Goal: Information Seeking & Learning: Learn about a topic

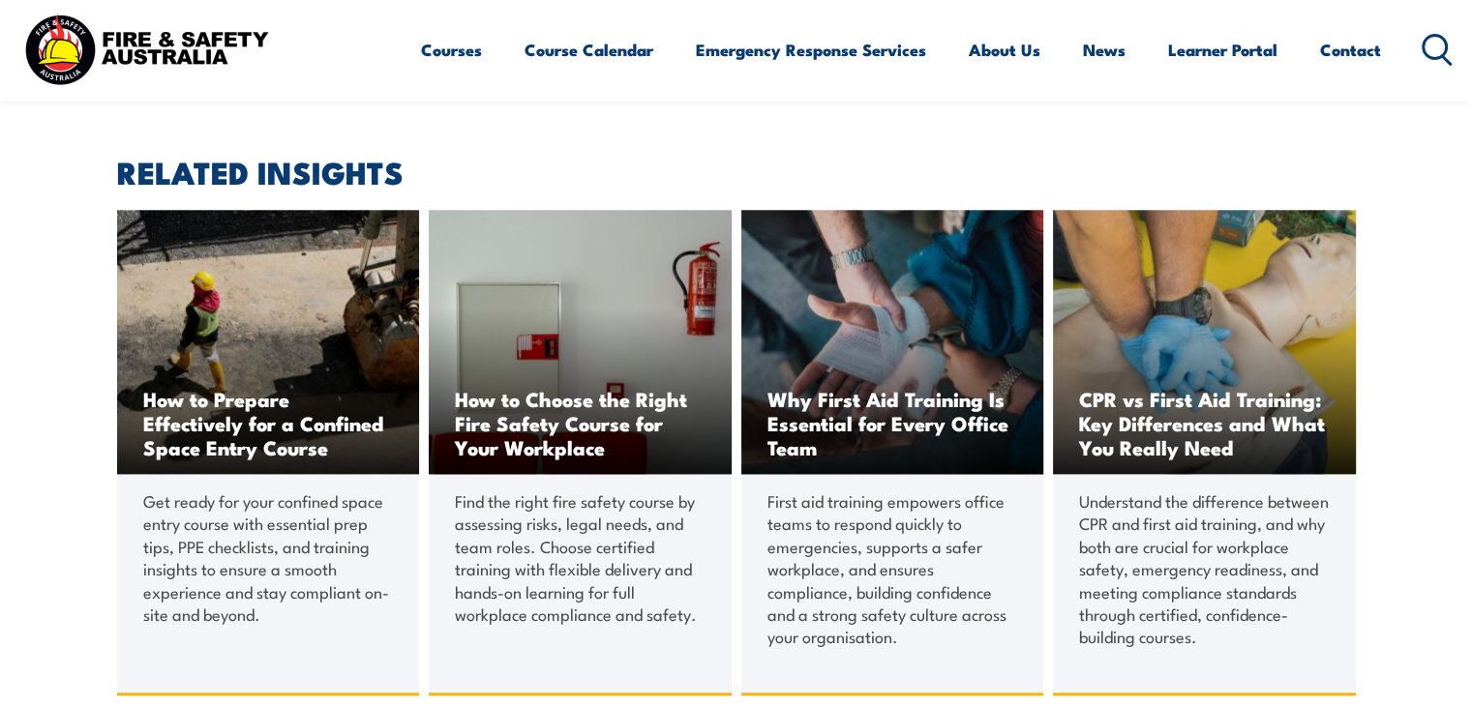
scroll to position [2129, 0]
click at [312, 315] on span "How to Prepare Effectively for a Confined Space Entry Course" at bounding box center [268, 342] width 303 height 264
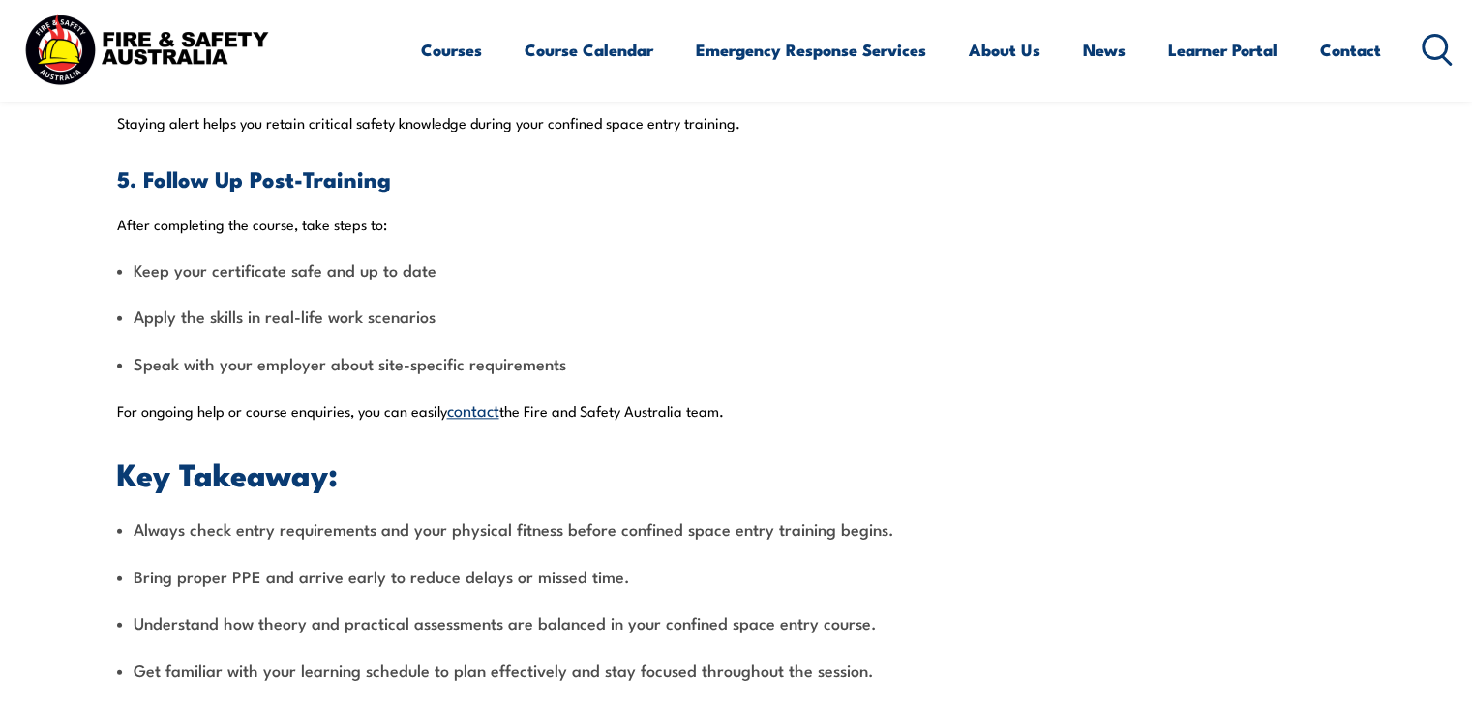
scroll to position [1935, 0]
